Goal: Find contact information: Find contact information

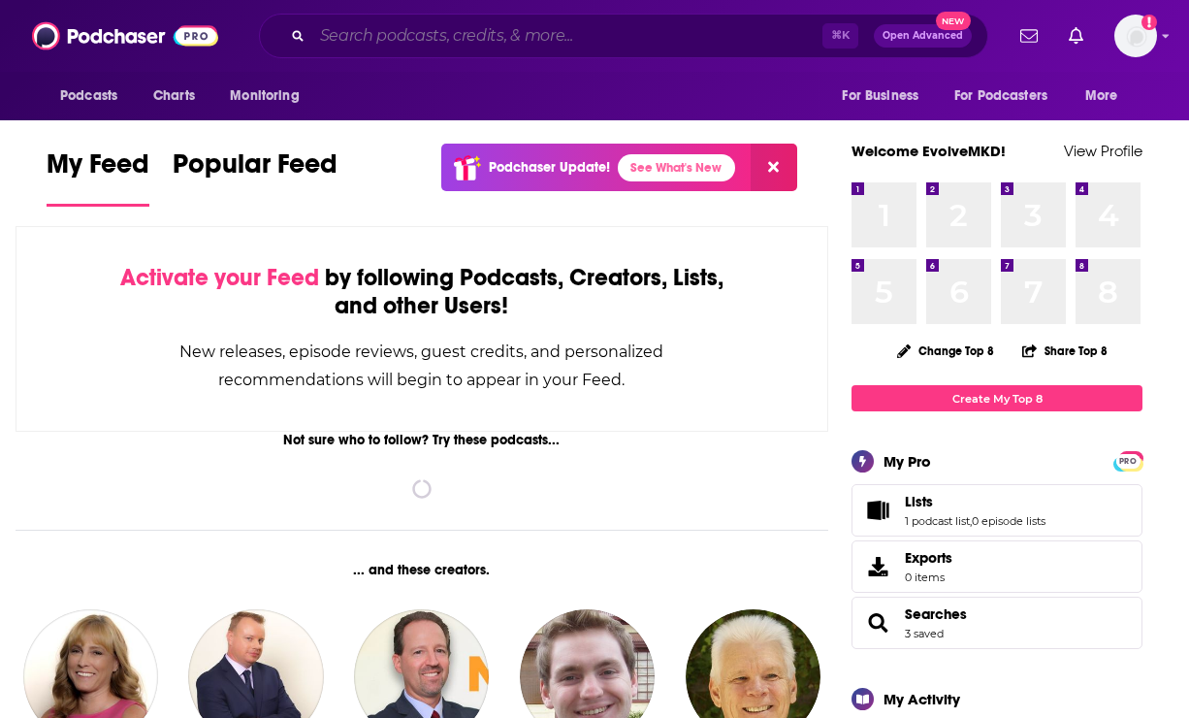
click at [672, 36] on input "Search podcasts, credits, & more..." at bounding box center [567, 35] width 510 height 31
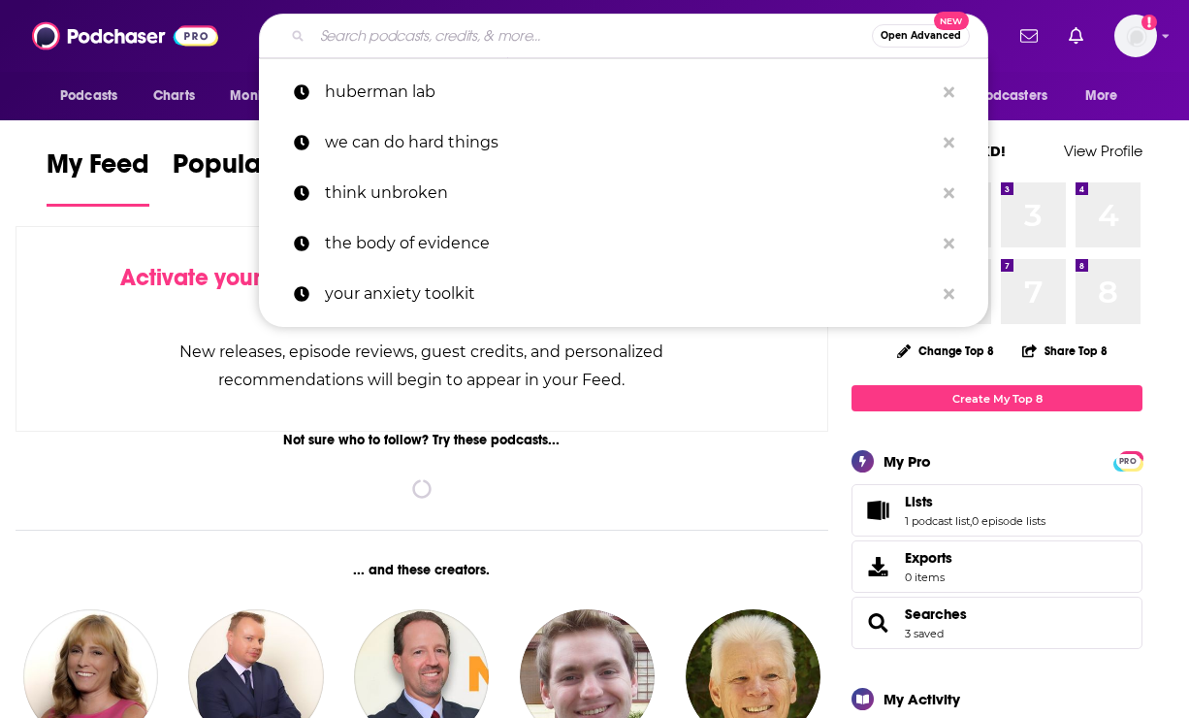
paste input "[EMAIL_ADDRESS][DOMAIN_NAME]"
type input "[EMAIL_ADDRESS][DOMAIN_NAME]"
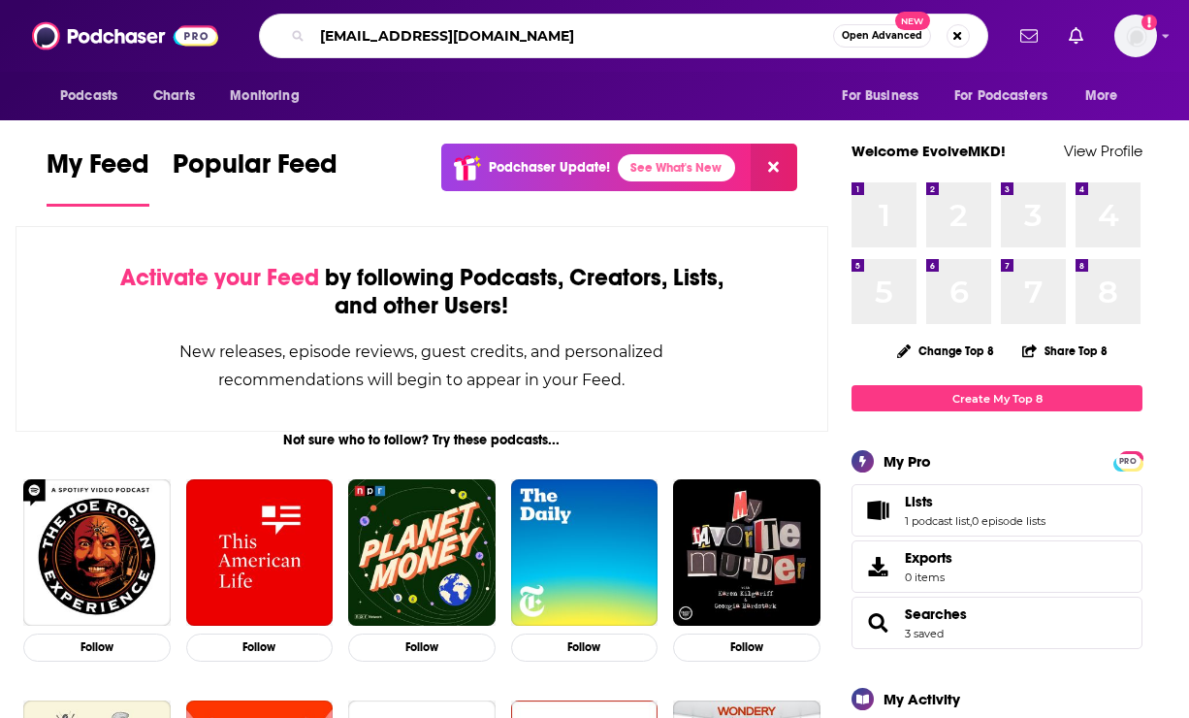
drag, startPoint x: 574, startPoint y: 33, endPoint x: 220, endPoint y: 31, distance: 354.1
click at [220, 31] on div "Podcasts Charts Monitoring [EMAIL_ADDRESS][DOMAIN_NAME] Open Advanced New For B…" at bounding box center [594, 36] width 1189 height 72
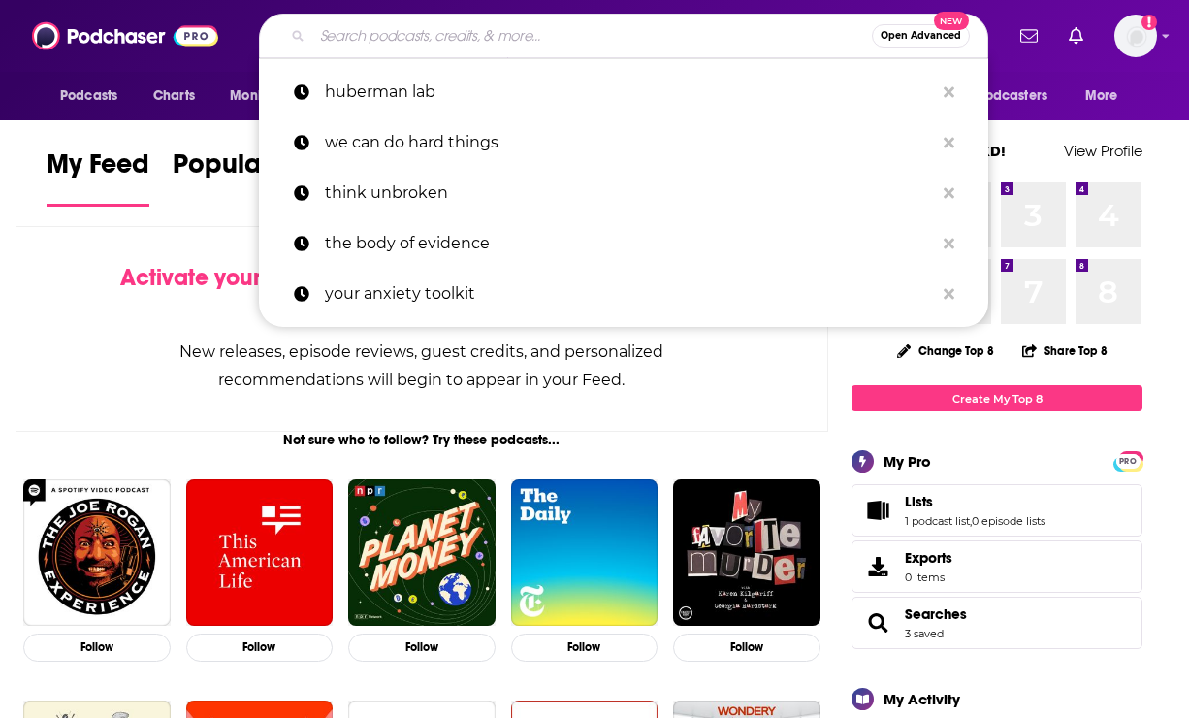
paste input "Facially Conscious"
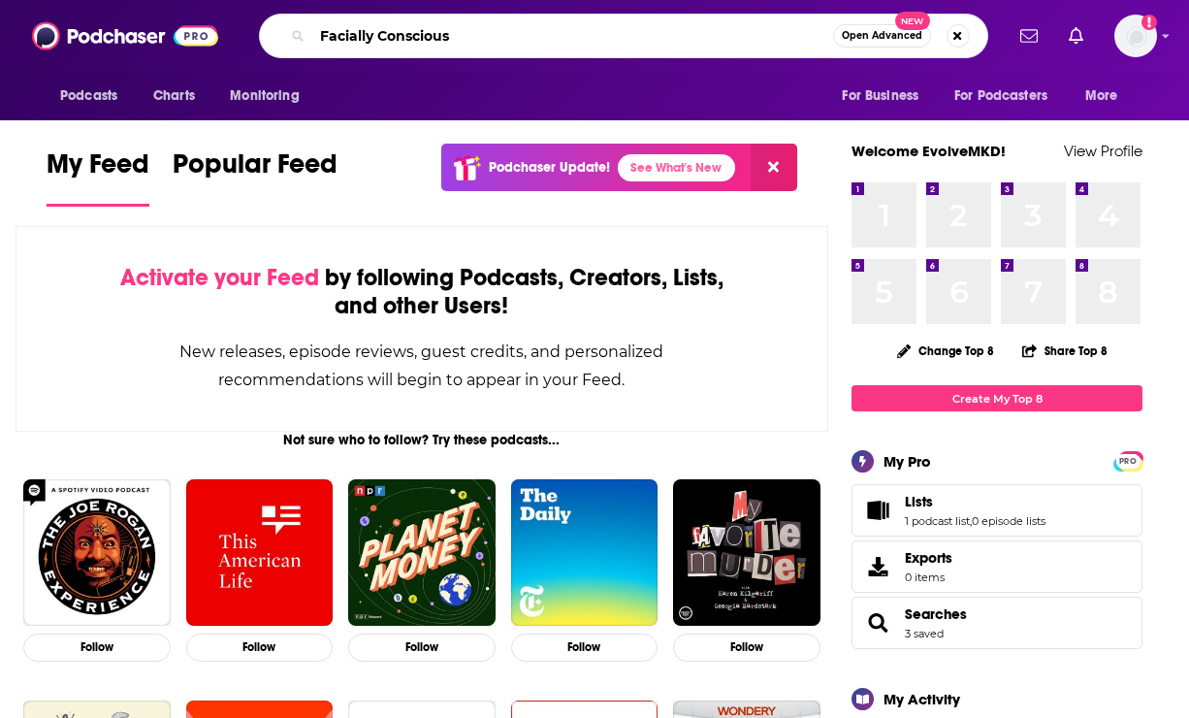
type input "Facially Conscious"
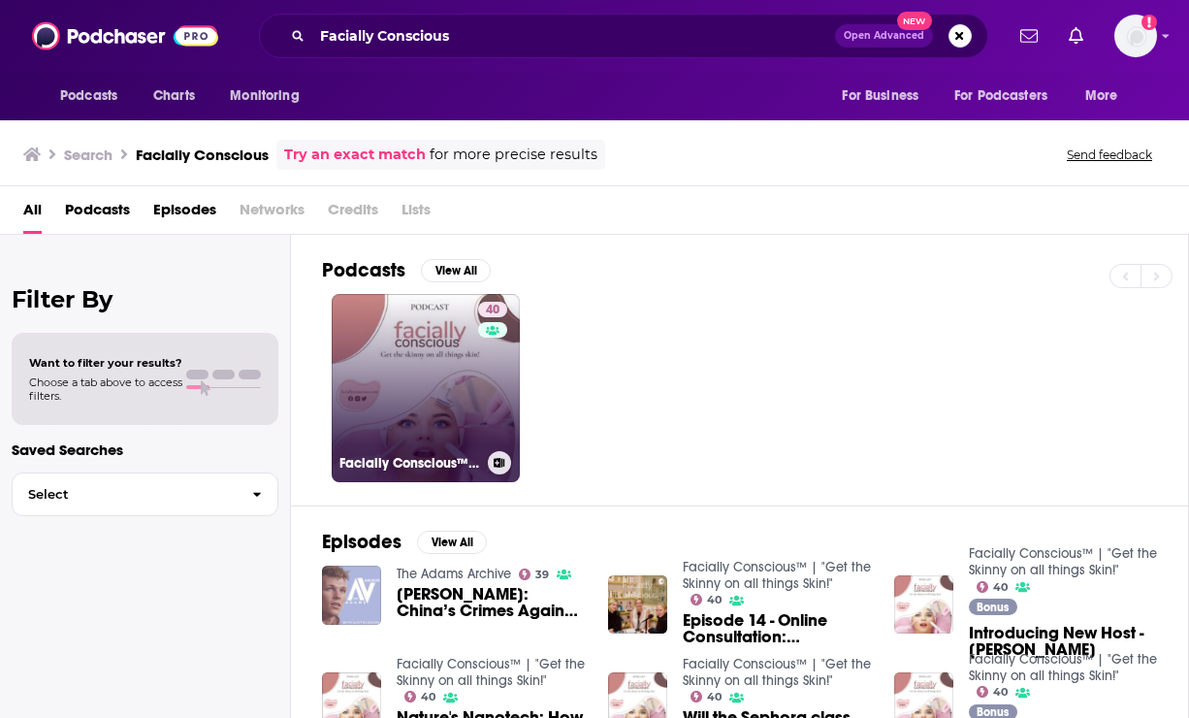
click at [394, 381] on link "40 Facially Conscious™ | "Get the Skinny on all things Skin!"" at bounding box center [426, 388] width 188 height 188
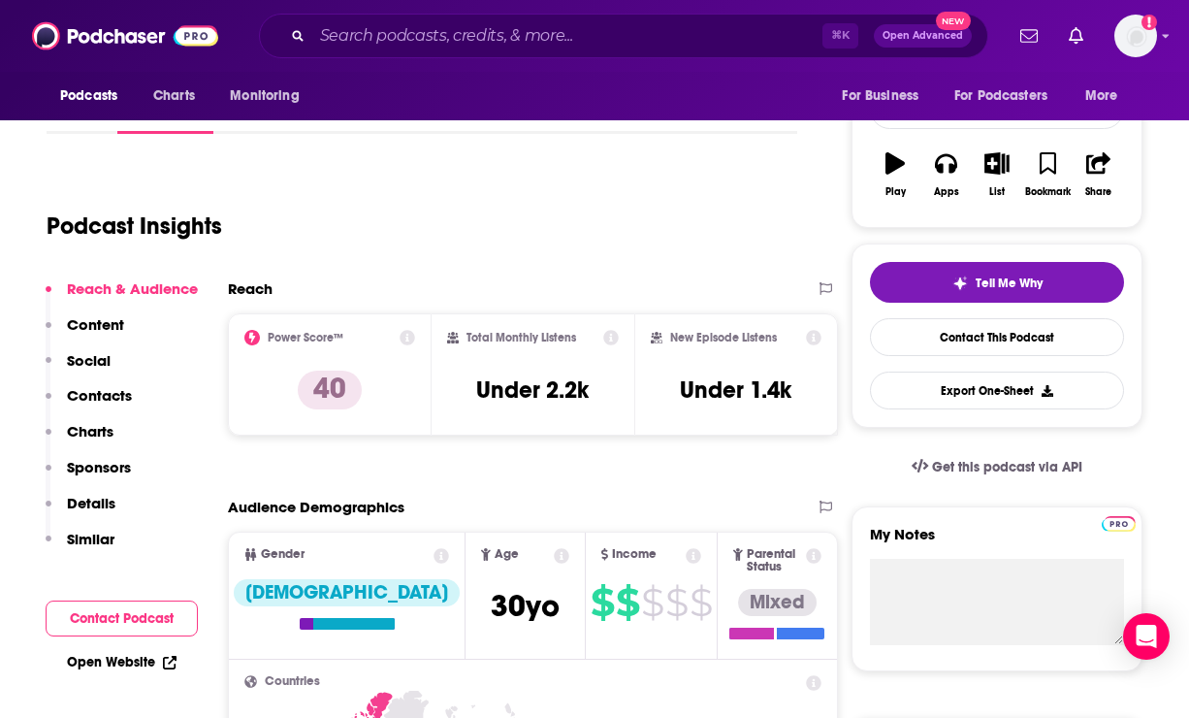
scroll to position [284, 0]
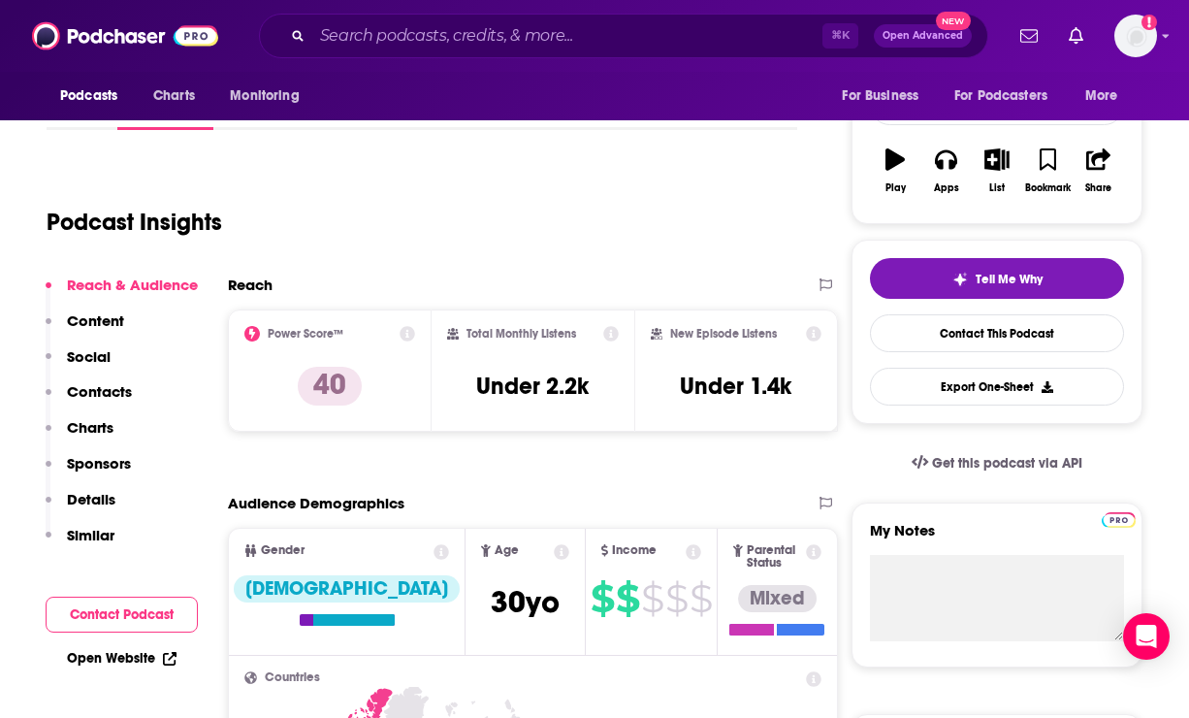
click at [94, 391] on p "Contacts" at bounding box center [99, 391] width 65 height 18
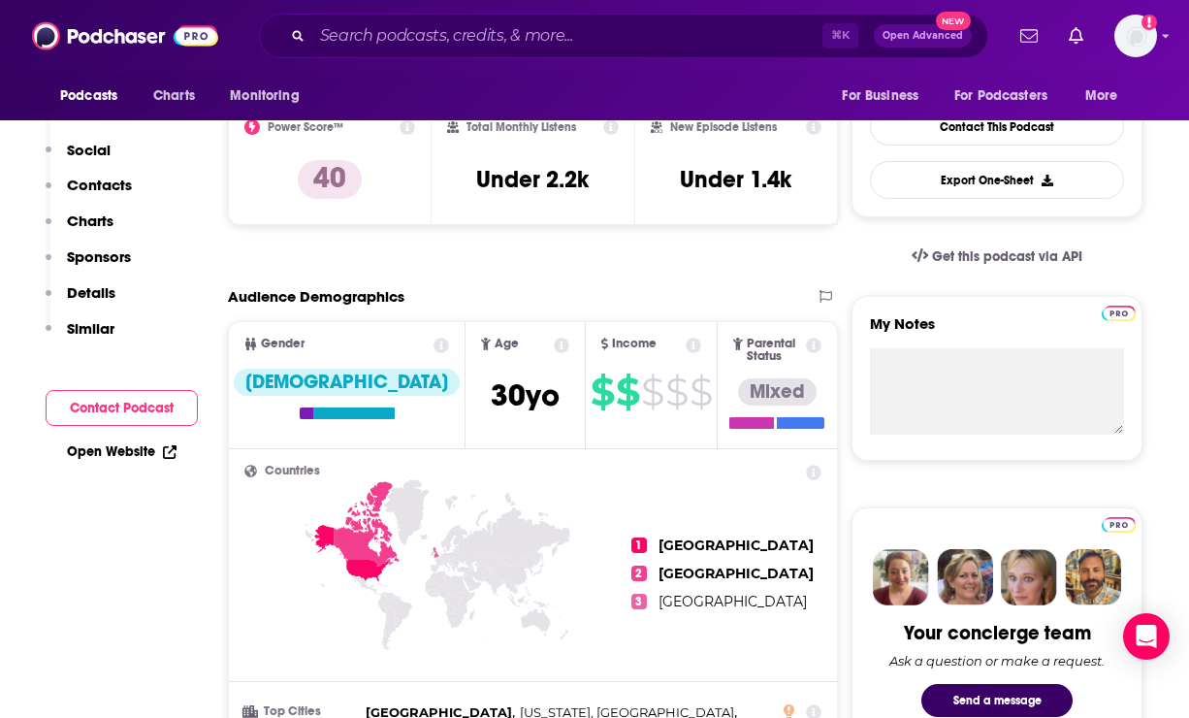
scroll to position [0, 0]
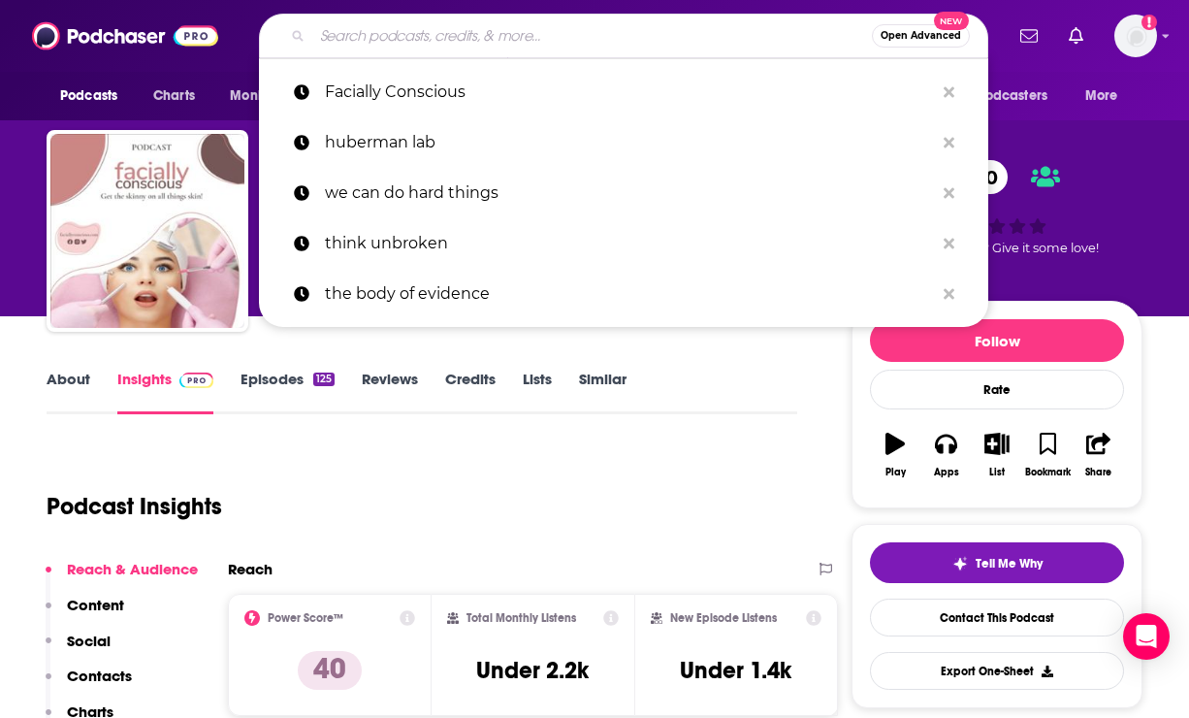
click at [407, 35] on input "Search podcasts, credits, & more..." at bounding box center [592, 35] width 560 height 31
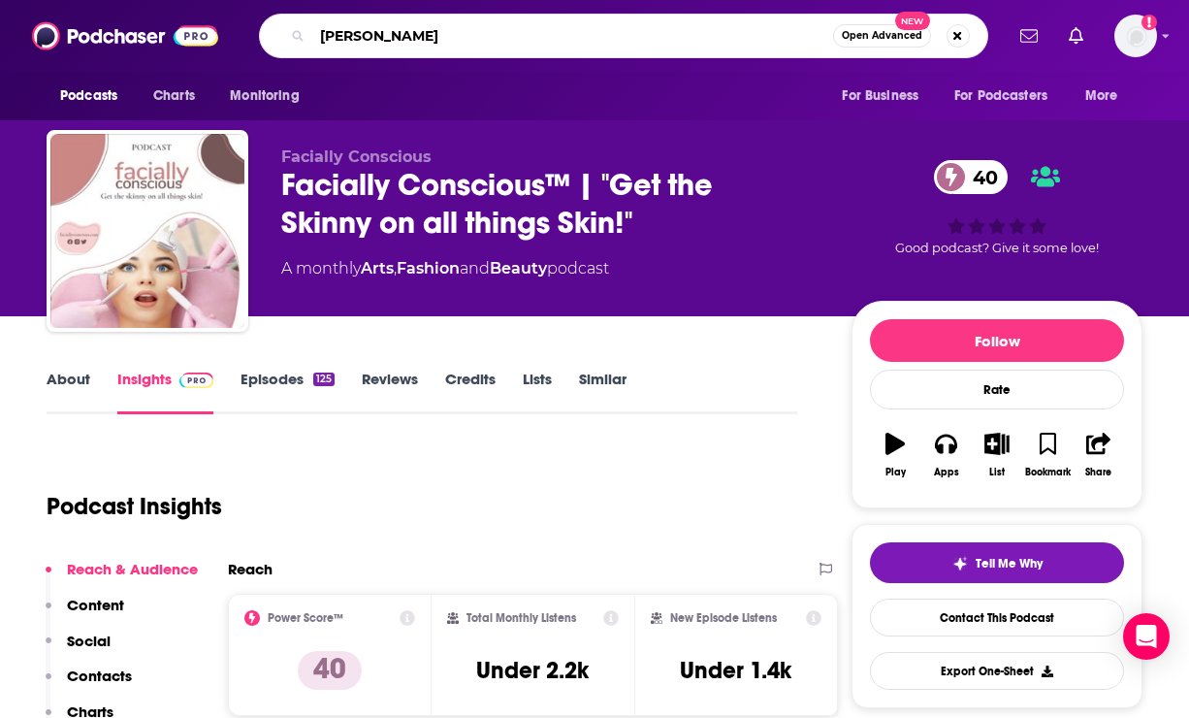
type input "[PERSON_NAME]"
